Goal: Entertainment & Leisure: Consume media (video, audio)

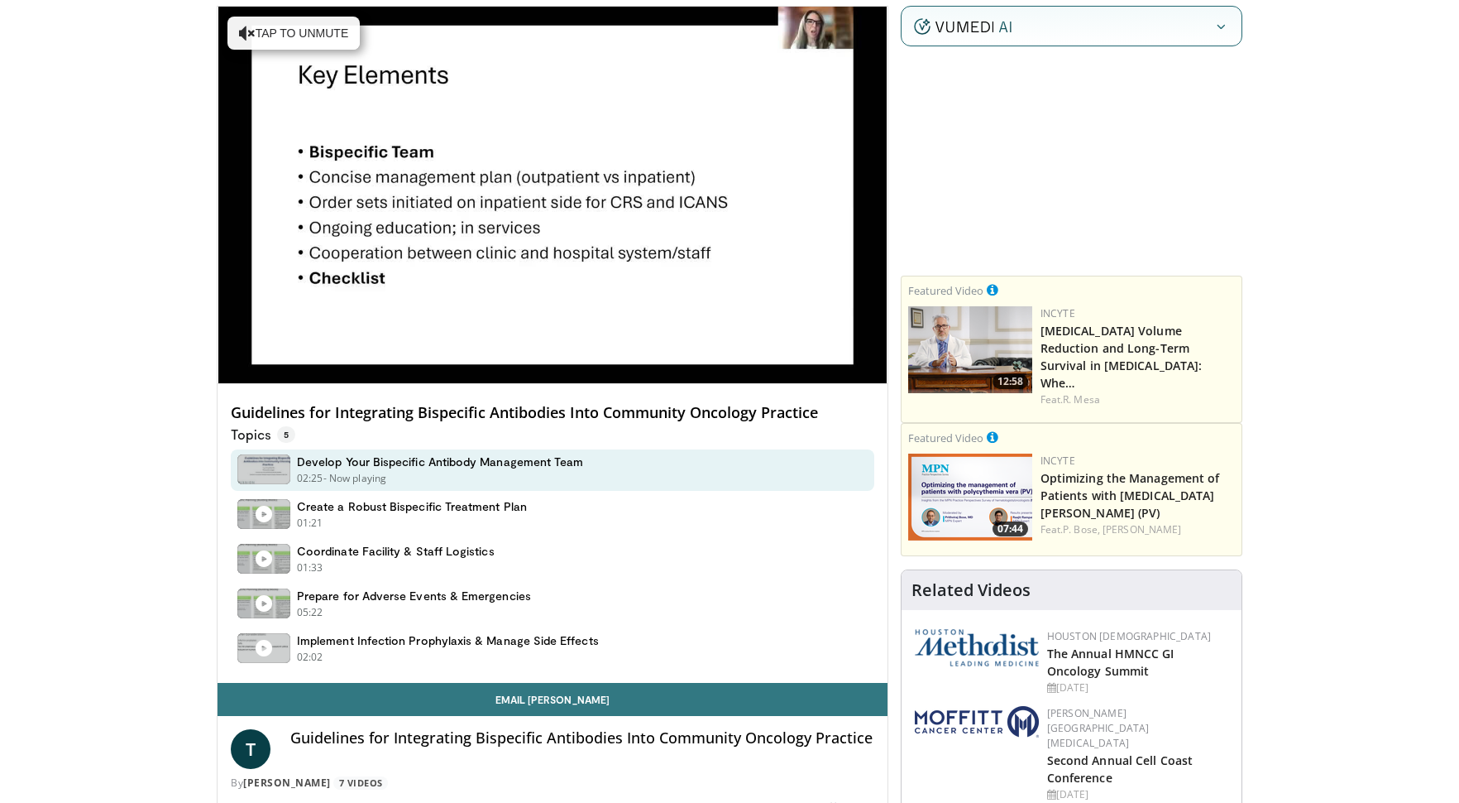
scroll to position [185, 0]
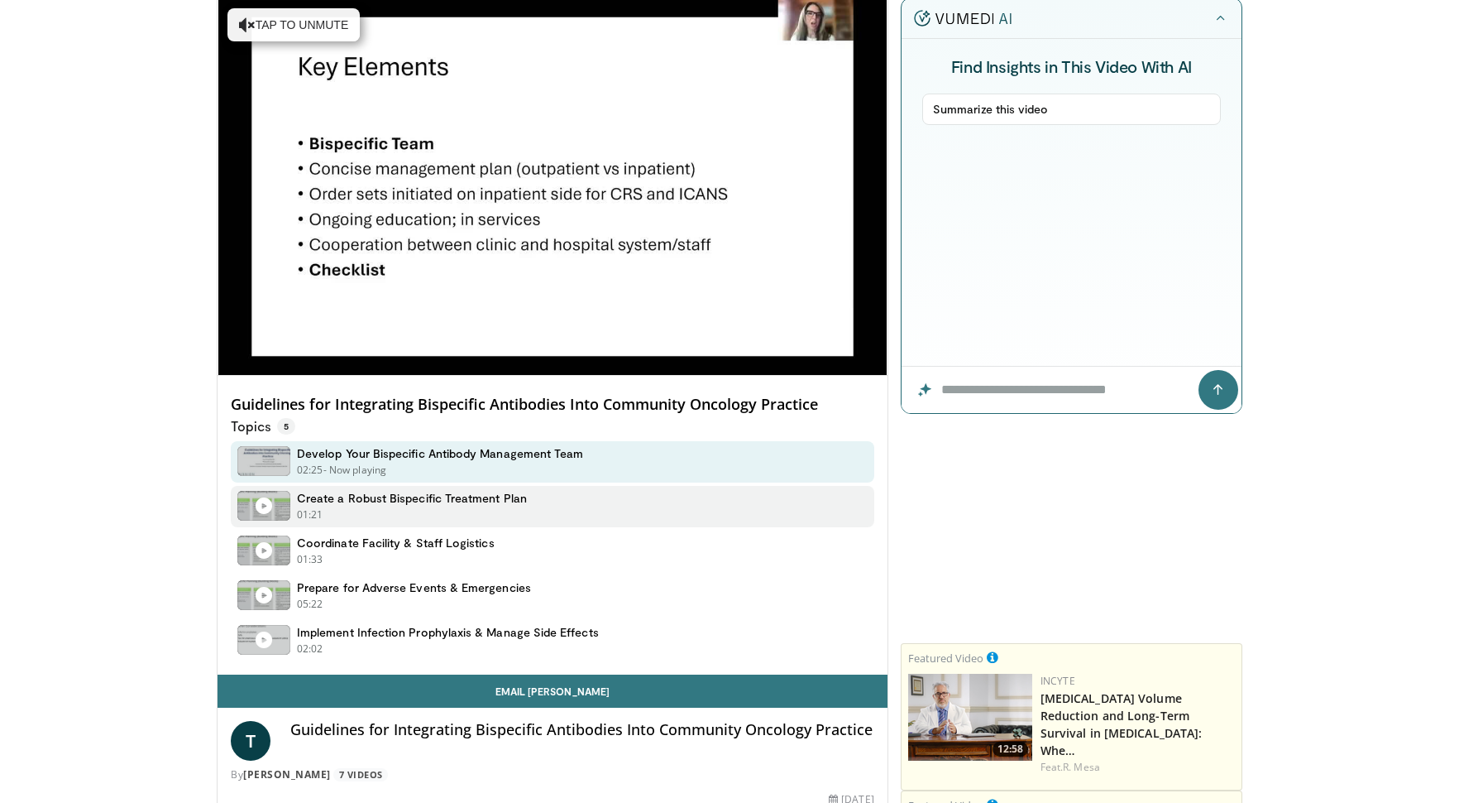
click at [505, 500] on h4 "Create a Robust Bispecific Treatment Plan" at bounding box center [412, 498] width 230 height 15
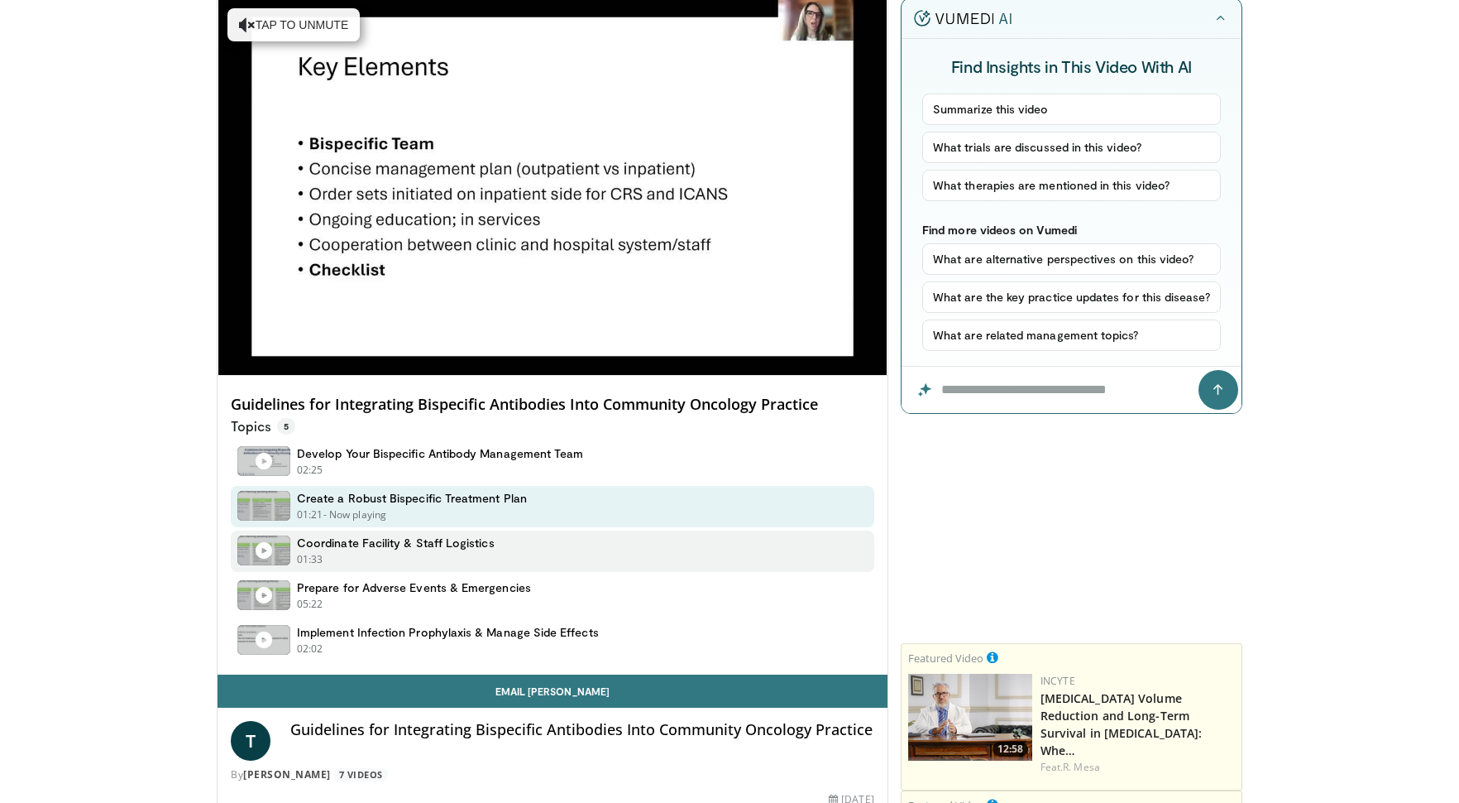
click at [392, 548] on h4 "Coordinate Facility & Staff Logistics" at bounding box center [396, 542] width 198 height 15
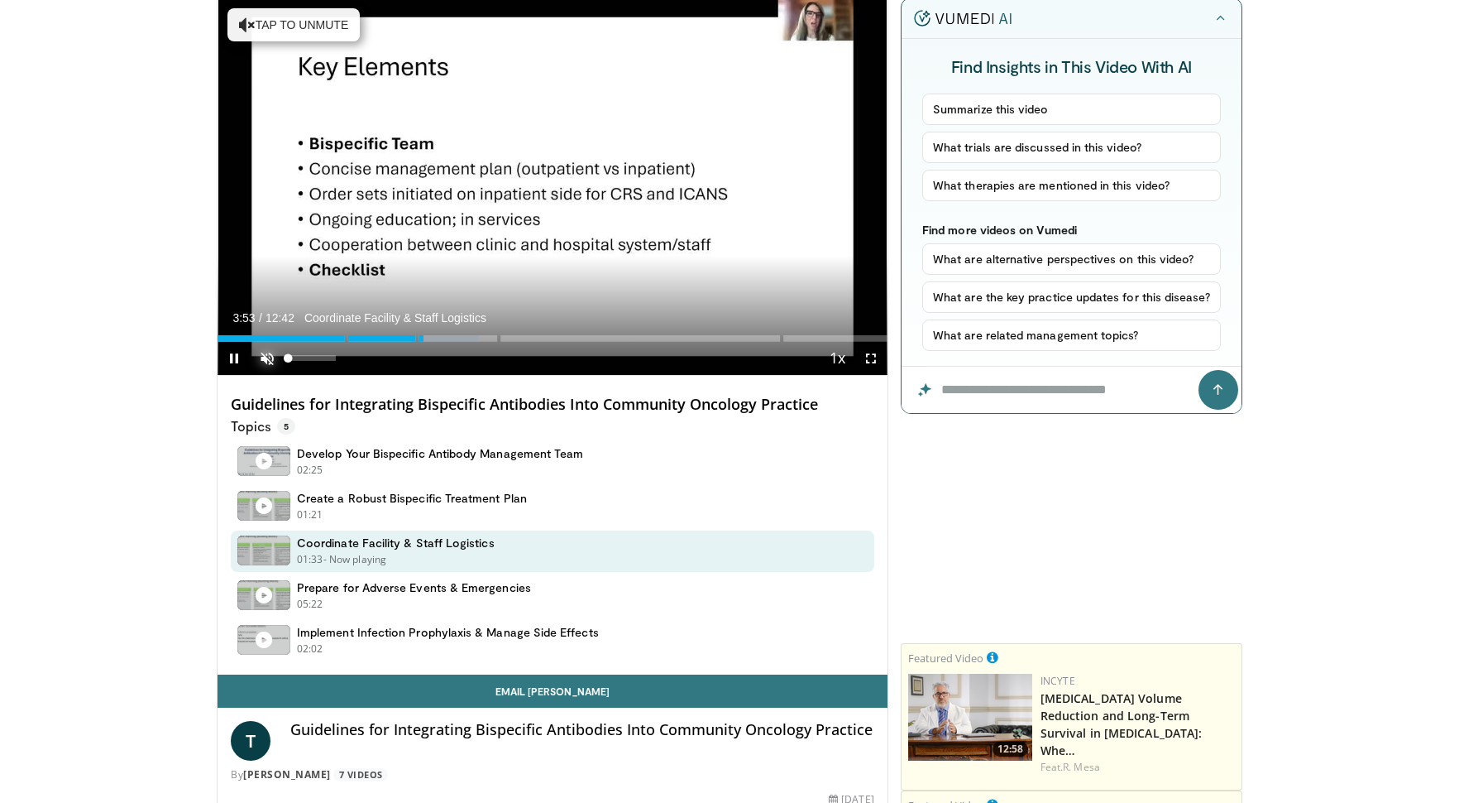
click at [269, 358] on span "Video Player" at bounding box center [267, 358] width 33 height 33
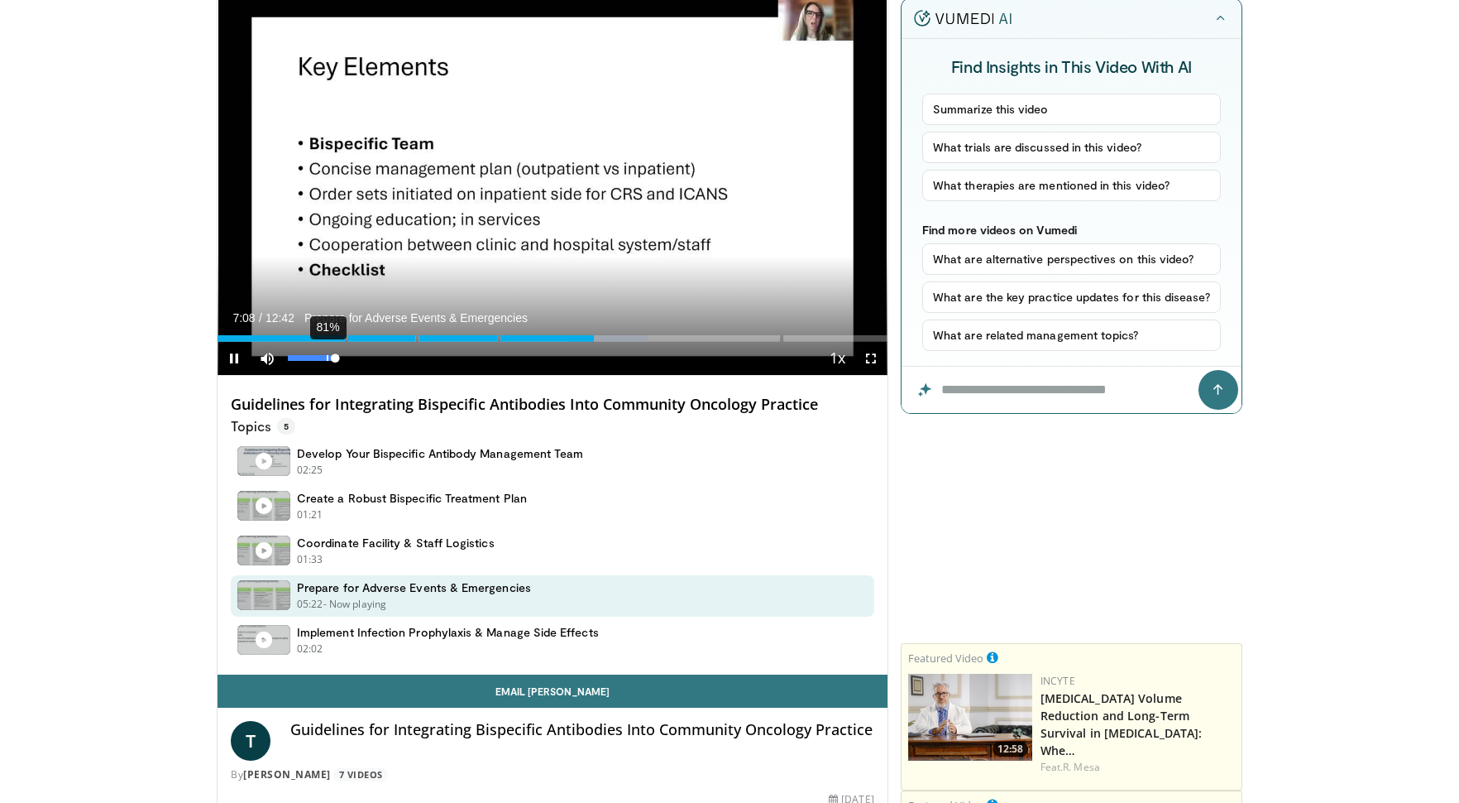
click at [325, 362] on div "81%" at bounding box center [312, 358] width 58 height 33
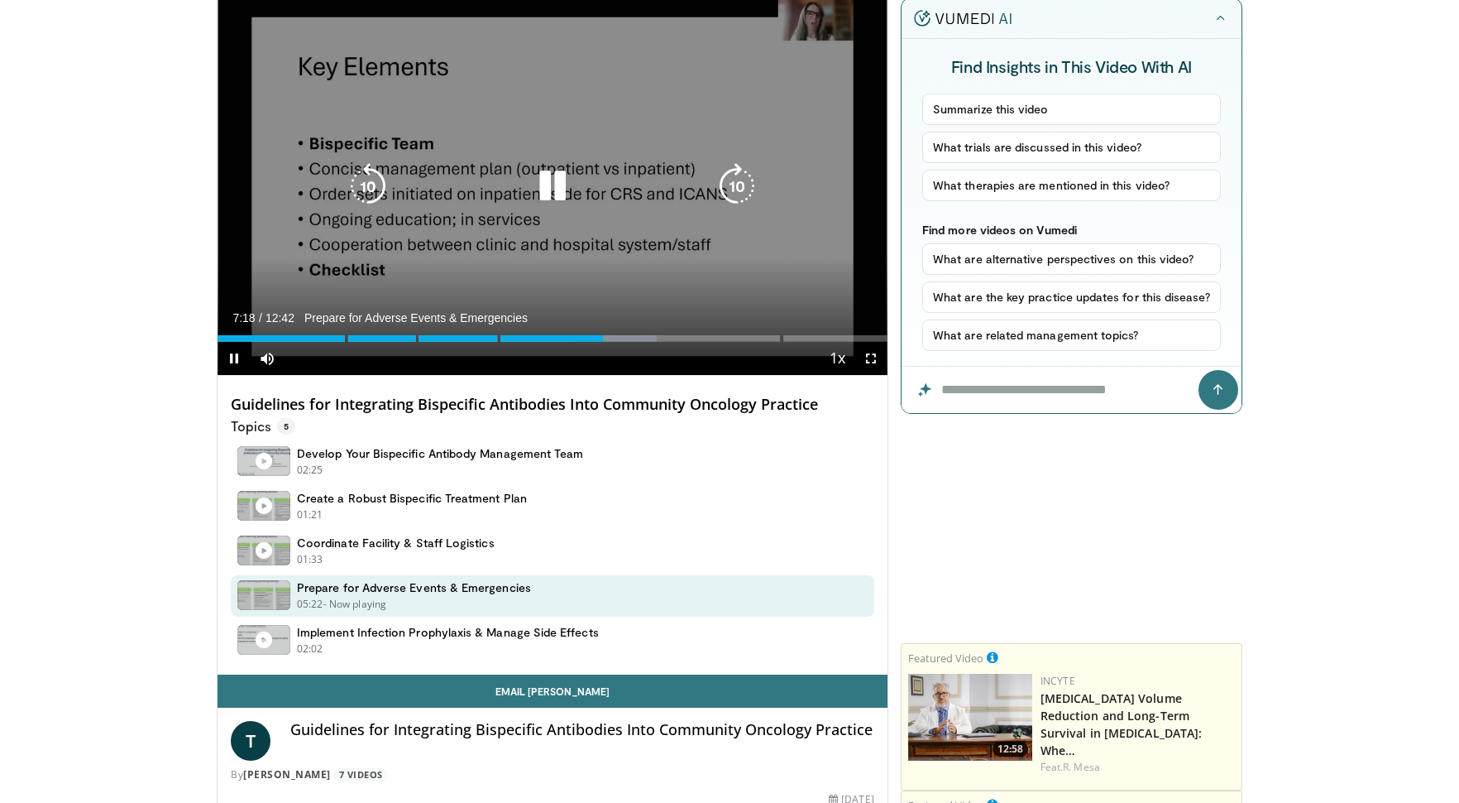
click at [549, 190] on icon "Video Player" at bounding box center [553, 186] width 46 height 46
